Goal: Find specific page/section: Find specific page/section

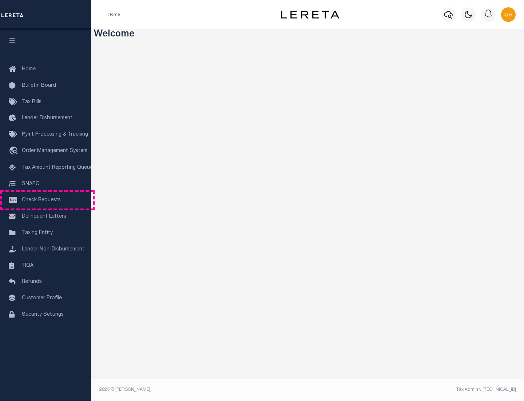
click at [46, 200] on span "Check Requests" at bounding box center [41, 199] width 39 height 5
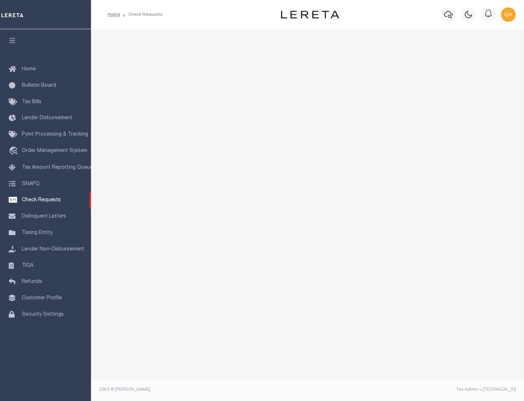
select select "50"
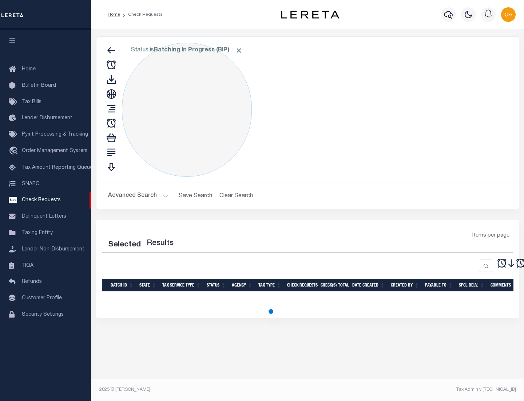
select select "50"
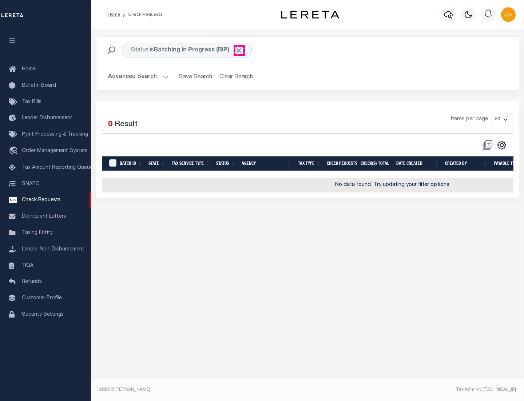
click at [239, 50] on span "Click to Remove" at bounding box center [239, 51] width 8 height 8
